Goal: Information Seeking & Learning: Learn about a topic

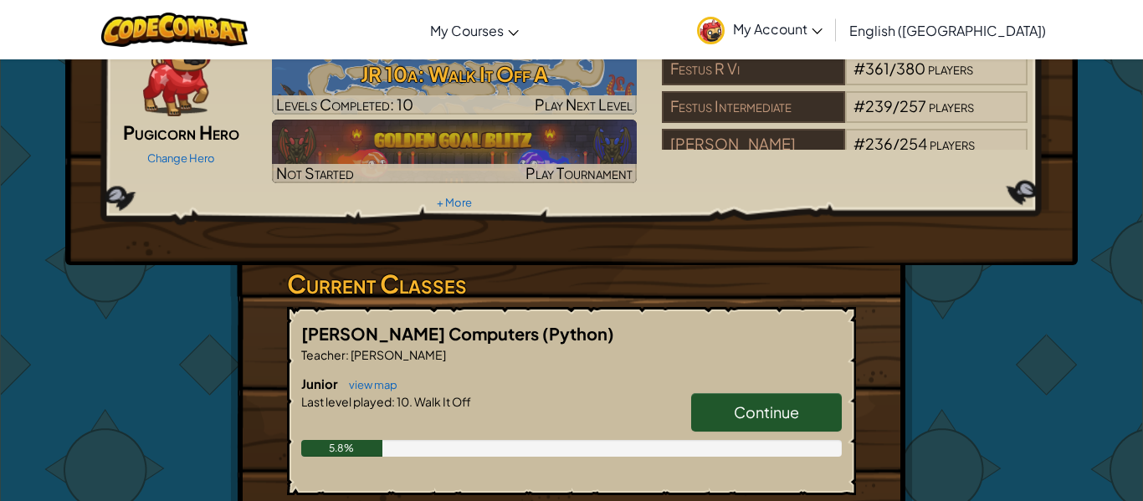
scroll to position [117, 0]
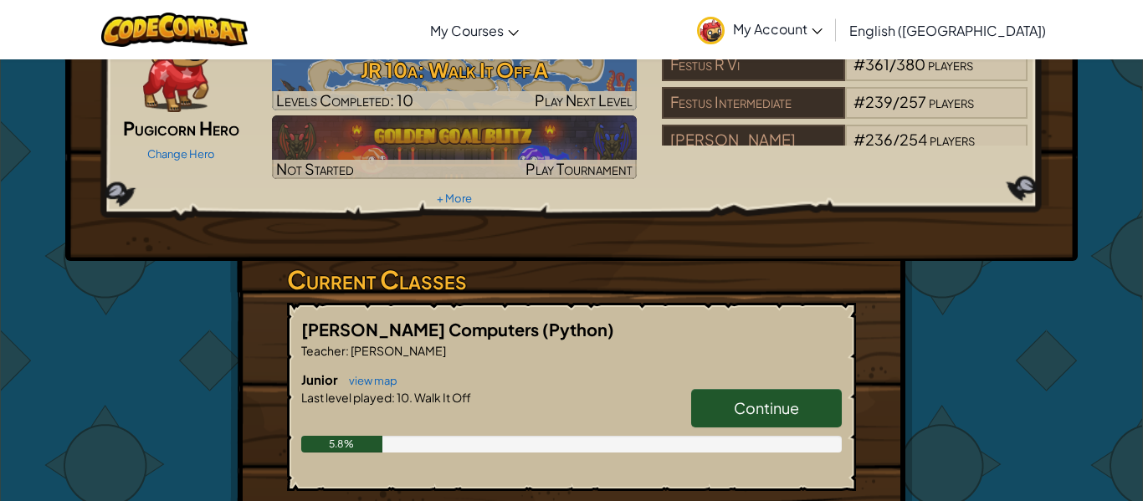
click at [742, 398] on span "Continue" at bounding box center [766, 407] width 65 height 19
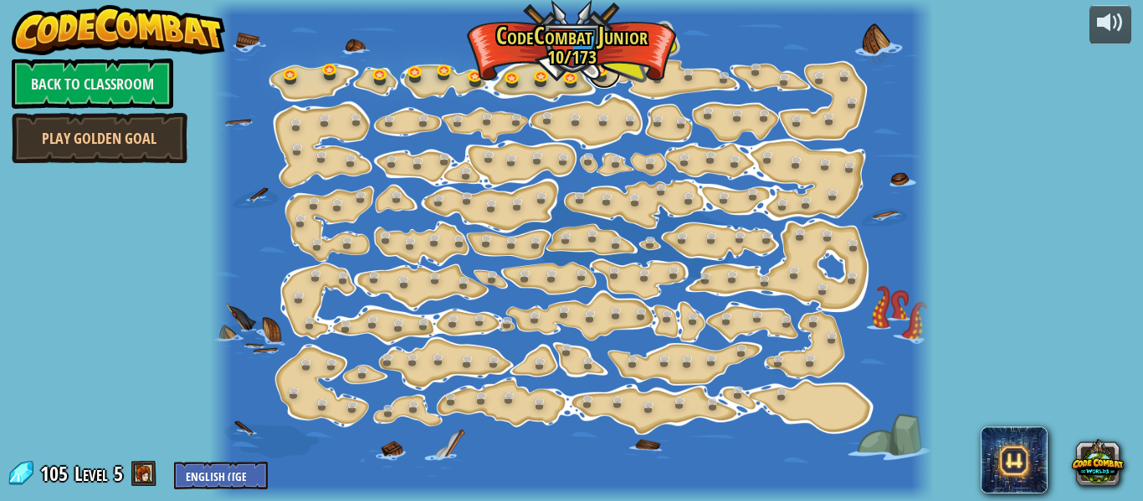
click at [604, 66] on link at bounding box center [603, 71] width 33 height 33
